Goal: Information Seeking & Learning: Find specific fact

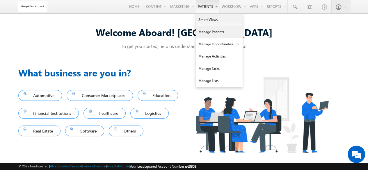
click at [212, 31] on link "Manage Patients" at bounding box center [219, 32] width 47 height 12
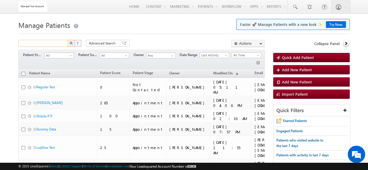
click at [51, 43] on input "text" at bounding box center [43, 43] width 50 height 7
type input "test"
click at [67, 40] on button "button" at bounding box center [71, 43] width 8 height 7
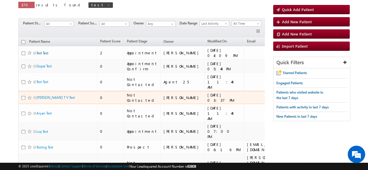
scroll to position [48, 0]
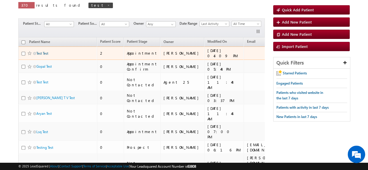
click at [42, 53] on link "Test Test" at bounding box center [42, 53] width 12 height 4
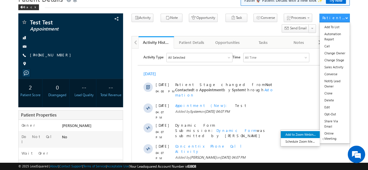
click at [295, 136] on link "Add to Zoom Webinar" at bounding box center [300, 134] width 39 height 7
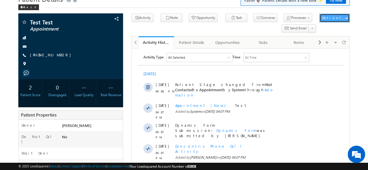
click at [337, 18] on div "Patient Actions" at bounding box center [334, 17] width 25 height 5
click at [335, 19] on div "Patient Actions" at bounding box center [334, 17] width 25 height 5
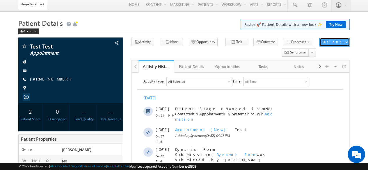
scroll to position [1, 0]
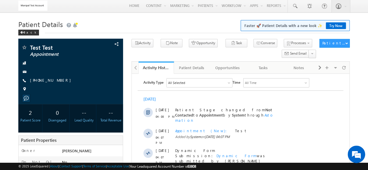
click at [334, 24] on link "Try Now" at bounding box center [336, 25] width 20 height 7
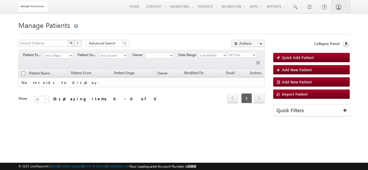
type input "test"
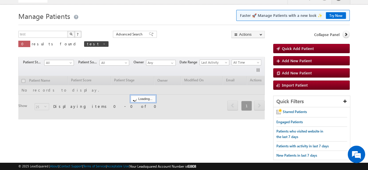
scroll to position [22, 0]
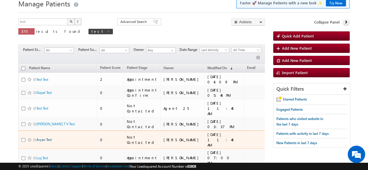
click at [49, 138] on link "Aryan Test" at bounding box center [43, 140] width 15 height 4
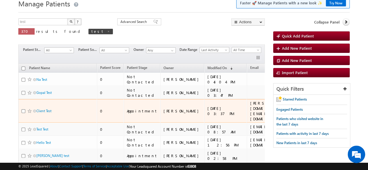
scroll to position [299, 0]
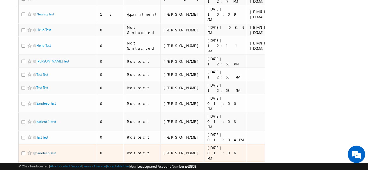
click at [44, 151] on link "Sandeep Test" at bounding box center [45, 153] width 19 height 4
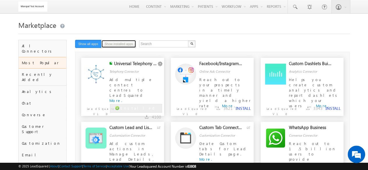
click at [126, 46] on button "Show installed apps" at bounding box center [118, 44] width 35 height 8
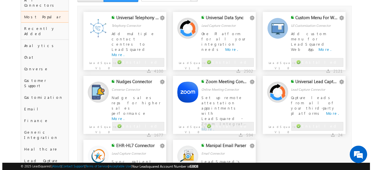
scroll to position [46, 0]
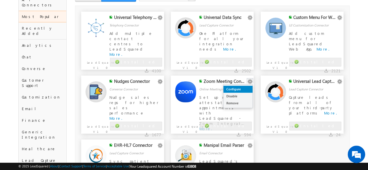
click at [244, 89] on link "Configure" at bounding box center [237, 89] width 29 height 7
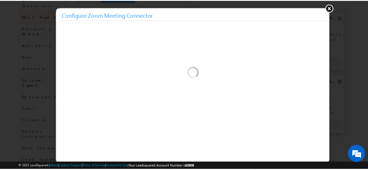
scroll to position [0, 0]
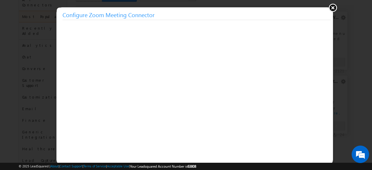
click at [333, 7] on button at bounding box center [332, 7] width 9 height 9
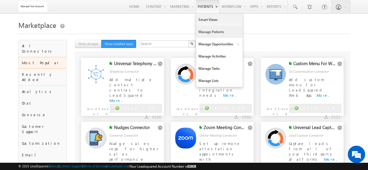
click at [212, 33] on link "Manage Patients" at bounding box center [219, 32] width 47 height 12
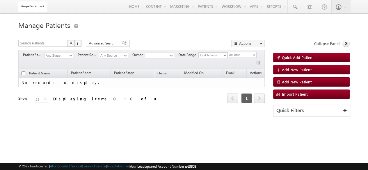
type input "test"
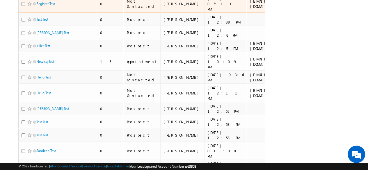
scroll to position [299, 0]
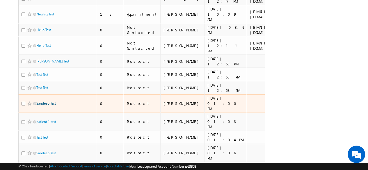
click at [42, 101] on link "Sandeep Test" at bounding box center [45, 103] width 19 height 4
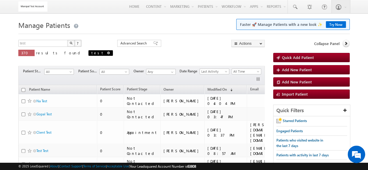
click at [88, 54] on span "test" at bounding box center [100, 53] width 24 height 6
click at [107, 53] on span at bounding box center [108, 52] width 3 height 3
type input "Search Patients"
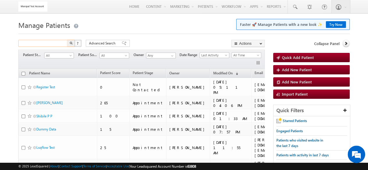
click at [57, 44] on input "text" at bounding box center [43, 43] width 50 height 7
type input "tushar"
click at [67, 40] on button "button" at bounding box center [71, 43] width 8 height 7
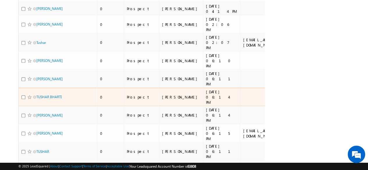
scroll to position [299, 0]
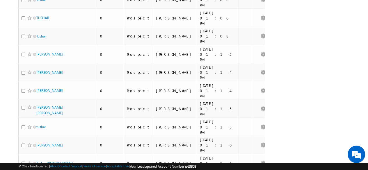
scroll to position [298, 0]
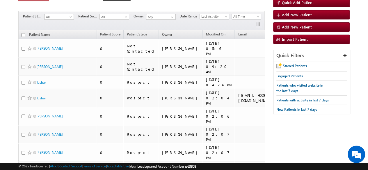
scroll to position [52, 0]
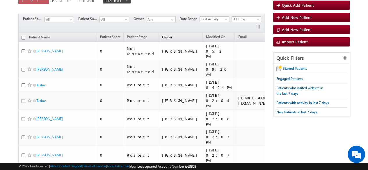
click at [162, 35] on span "Owner" at bounding box center [167, 37] width 10 height 4
click at [162, 37] on span "Owner" at bounding box center [167, 37] width 10 height 4
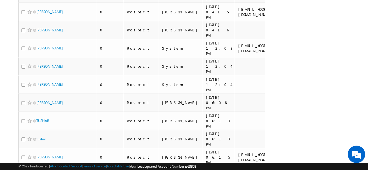
scroll to position [299, 0]
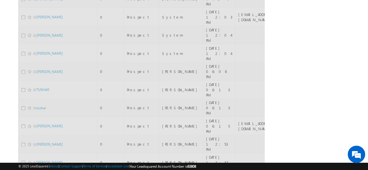
scroll to position [23, 0]
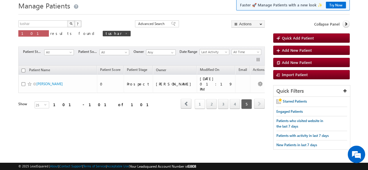
click at [203, 99] on link "1" at bounding box center [199, 104] width 10 height 10
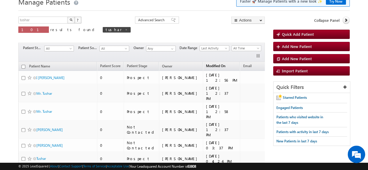
click at [206, 64] on span "Modified On" at bounding box center [215, 66] width 19 height 4
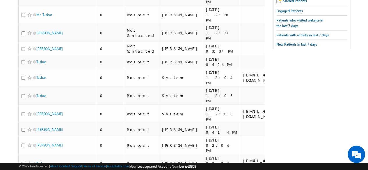
scroll to position [0, 0]
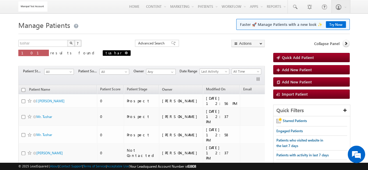
click at [125, 52] on span at bounding box center [126, 52] width 3 height 3
type input "Search Patients"
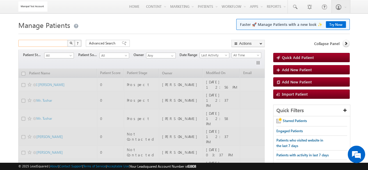
click at [54, 43] on input "text" at bounding box center [43, 43] width 50 height 7
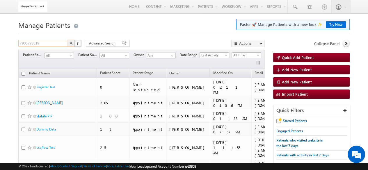
type input "7905773819"
click at [67, 40] on button "button" at bounding box center [71, 43] width 8 height 7
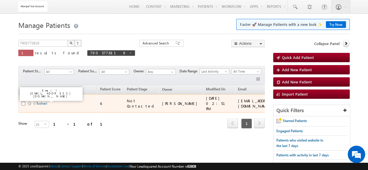
click at [41, 101] on link "TusharJ" at bounding box center [41, 103] width 11 height 4
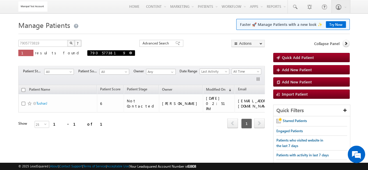
click at [129, 54] on span at bounding box center [130, 52] width 3 height 3
type input "Search Patients"
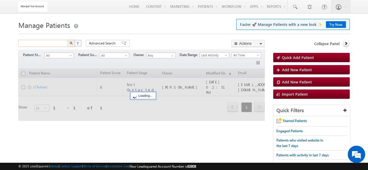
click at [54, 45] on input "text" at bounding box center [43, 43] width 50 height 7
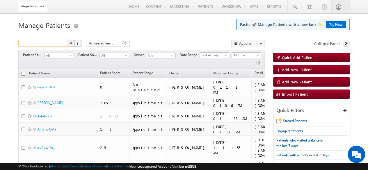
click at [54, 45] on input "text" at bounding box center [43, 43] width 50 height 7
type input "sandeep test"
click at [67, 40] on button "button" at bounding box center [71, 43] width 8 height 7
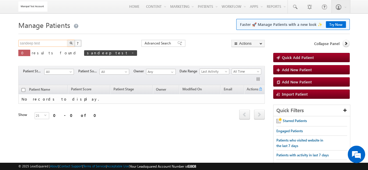
click at [21, 44] on input "sandeep test" at bounding box center [43, 43] width 50 height 7
click at [67, 40] on button "button" at bounding box center [71, 43] width 8 height 7
click at [38, 44] on input "Sandeep test" at bounding box center [43, 43] width 50 height 7
click at [67, 40] on button "button" at bounding box center [71, 43] width 8 height 7
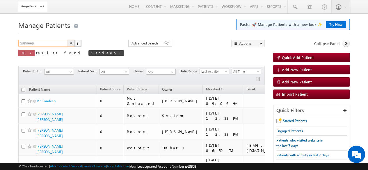
click at [57, 42] on input "Sandeep" at bounding box center [43, 43] width 50 height 7
type input "S"
type input "test"
click at [67, 40] on button "button" at bounding box center [71, 43] width 8 height 7
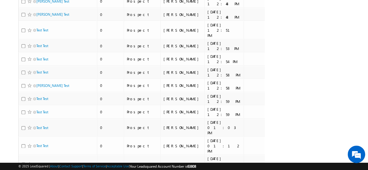
scroll to position [299, 0]
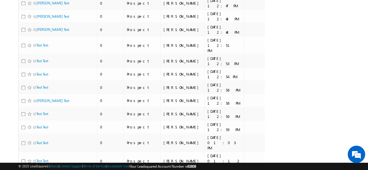
scroll to position [299, 0]
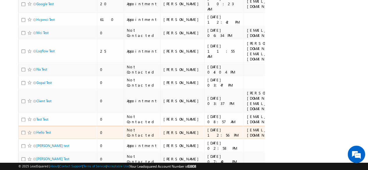
scroll to position [0, 0]
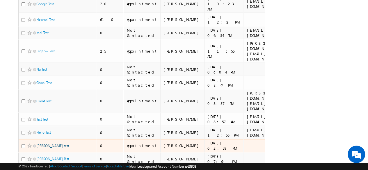
click at [52, 144] on link "[PERSON_NAME] test" at bounding box center [52, 146] width 33 height 4
